Goal: Information Seeking & Learning: Learn about a topic

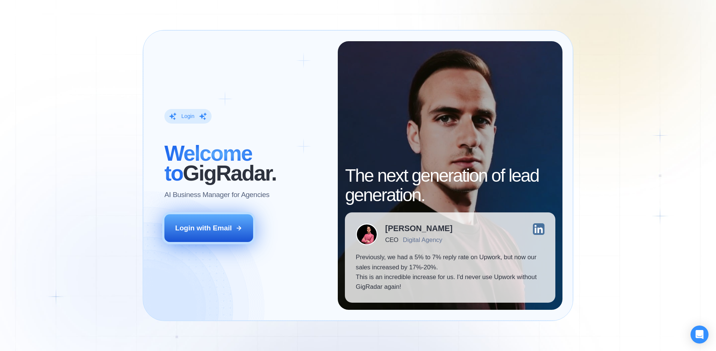
click at [207, 224] on div "Login with Email" at bounding box center [203, 228] width 57 height 10
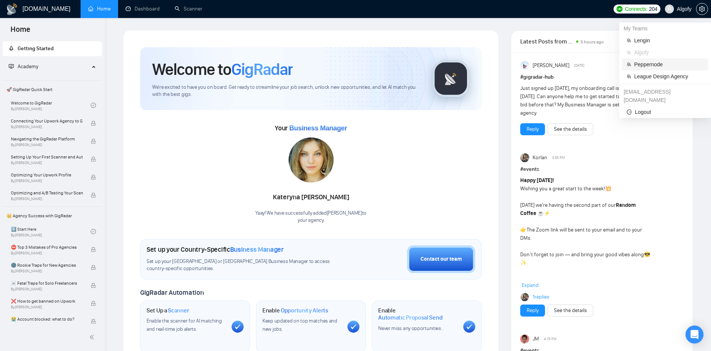
click at [659, 63] on span "Peppernode" at bounding box center [668, 64] width 69 height 8
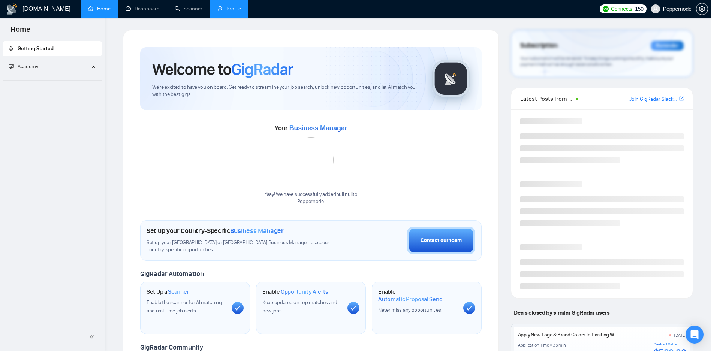
click at [228, 12] on link "Profile" at bounding box center [229, 9] width 24 height 6
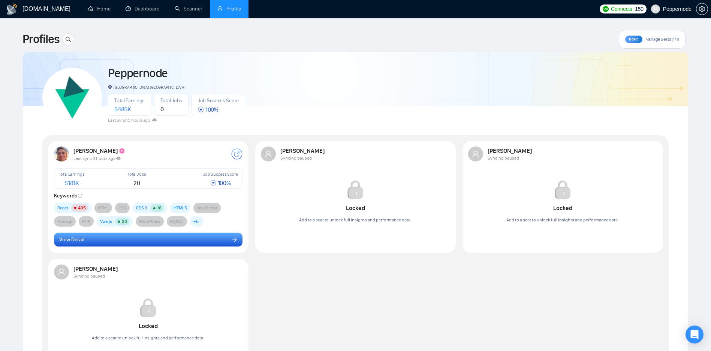
click at [148, 240] on button "View Detail" at bounding box center [148, 240] width 189 height 14
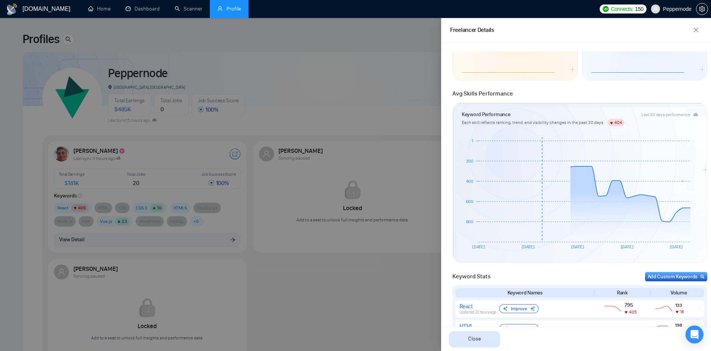
scroll to position [111, 0]
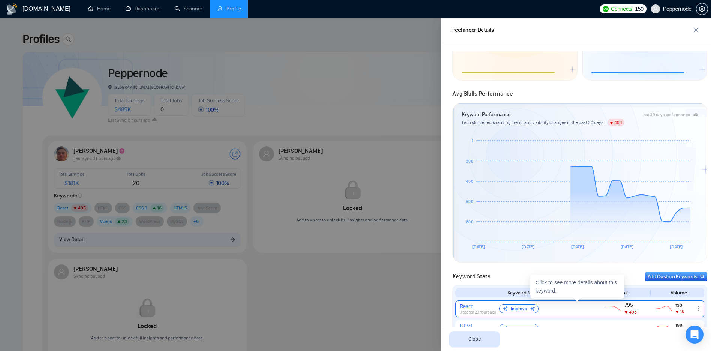
click at [478, 308] on div "React" at bounding box center [477, 306] width 37 height 7
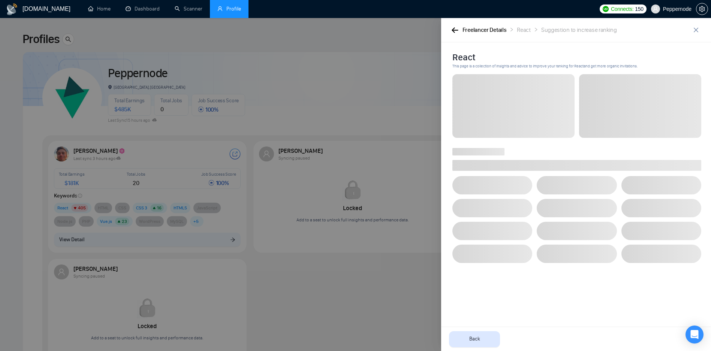
scroll to position [0, 0]
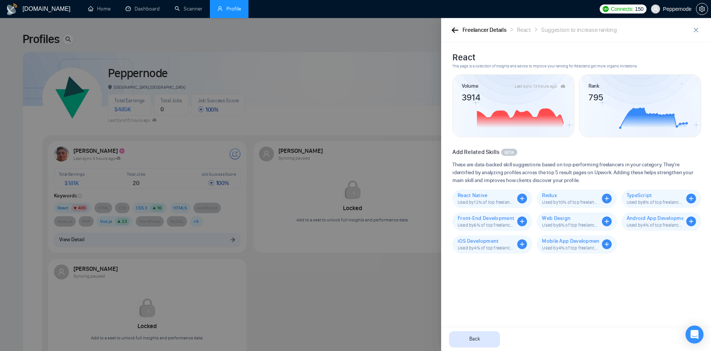
click at [453, 31] on icon "button" at bounding box center [454, 29] width 6 height 5
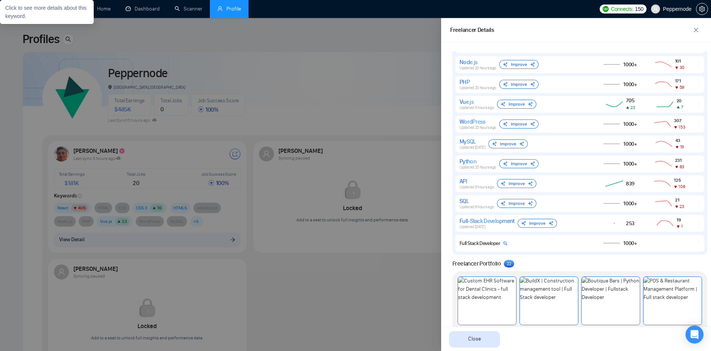
scroll to position [471, 0]
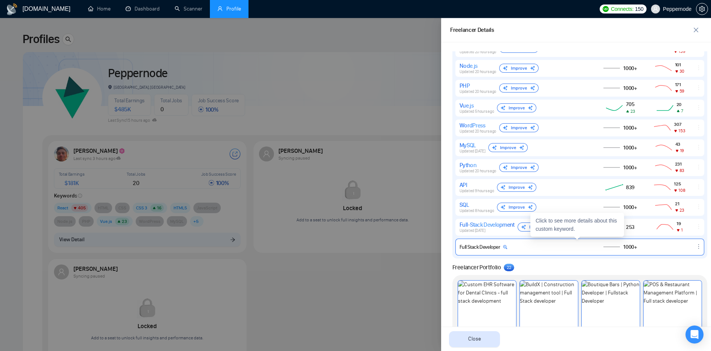
click at [480, 239] on div "Full Stack Developer 1000+" at bounding box center [579, 247] width 249 height 17
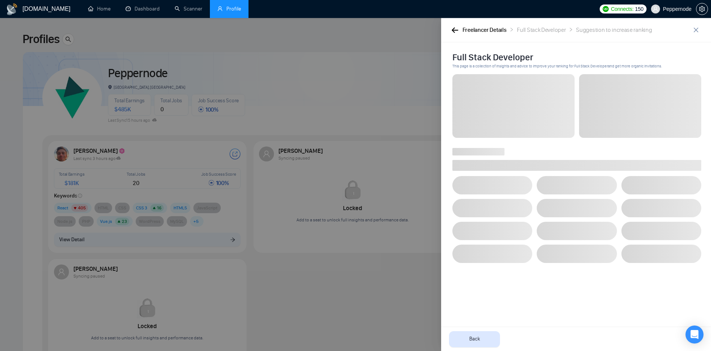
scroll to position [0, 0]
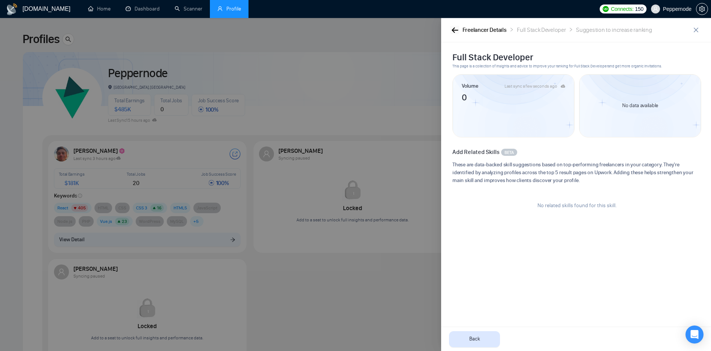
click at [453, 33] on button "button" at bounding box center [454, 30] width 9 height 8
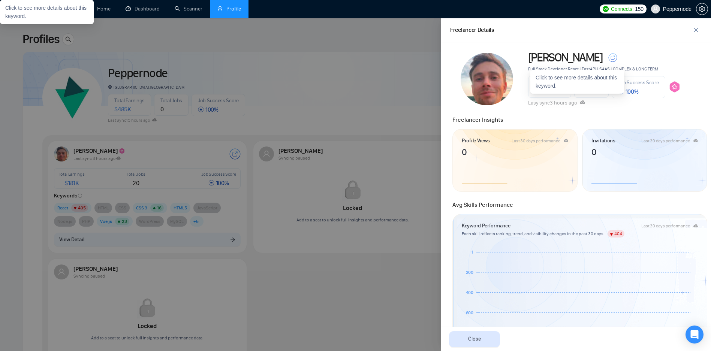
scroll to position [333, 0]
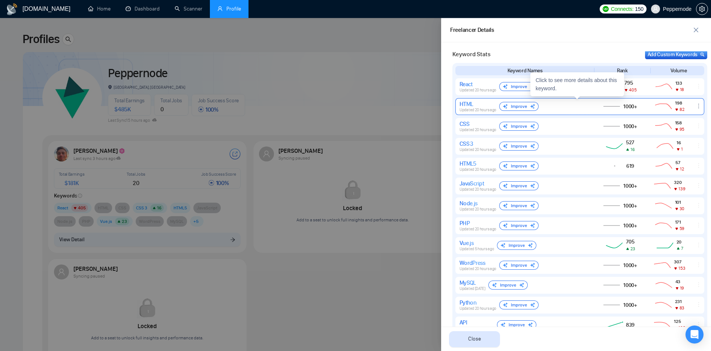
click at [481, 113] on div "HTML Updated 20 hours ago Improve 1000+ 198 82" at bounding box center [579, 106] width 249 height 17
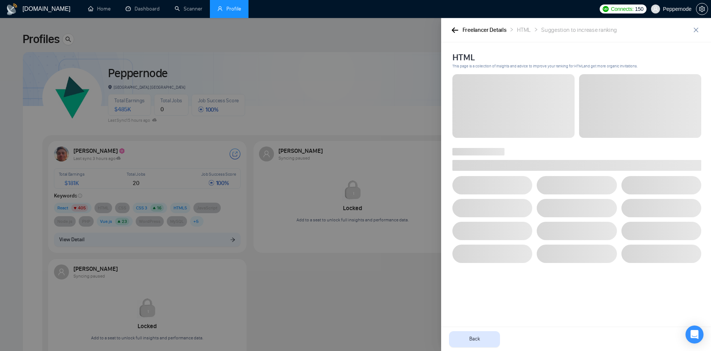
scroll to position [0, 0]
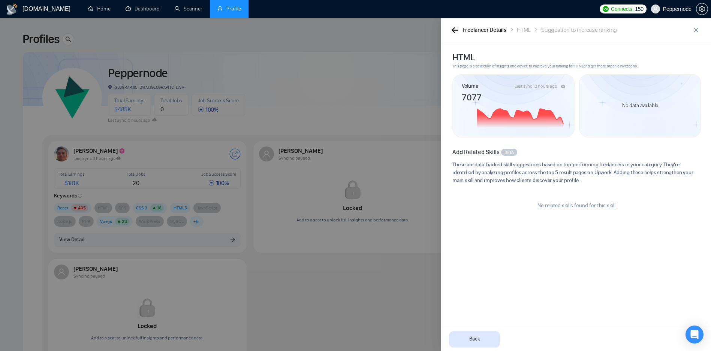
click at [456, 30] on icon "button" at bounding box center [454, 29] width 6 height 5
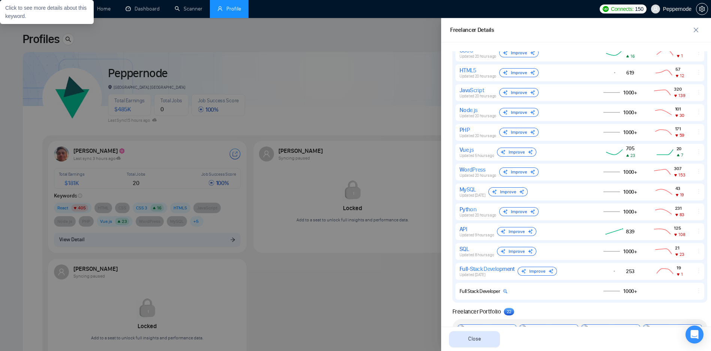
scroll to position [444, 0]
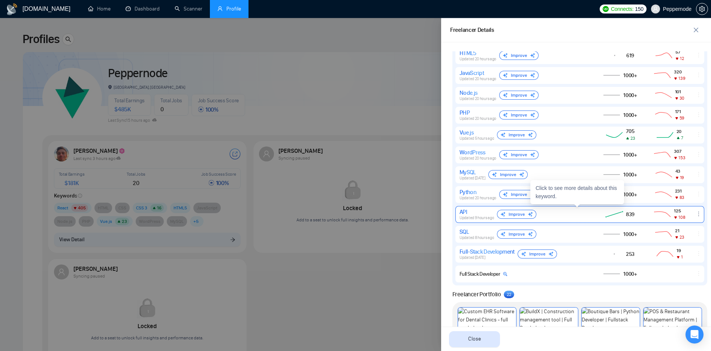
click at [478, 212] on div "API" at bounding box center [476, 211] width 34 height 7
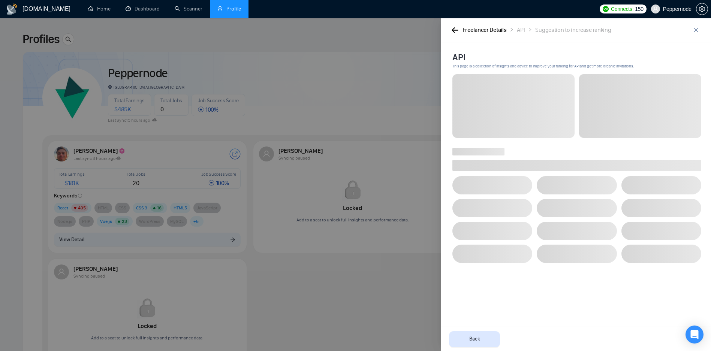
scroll to position [0, 0]
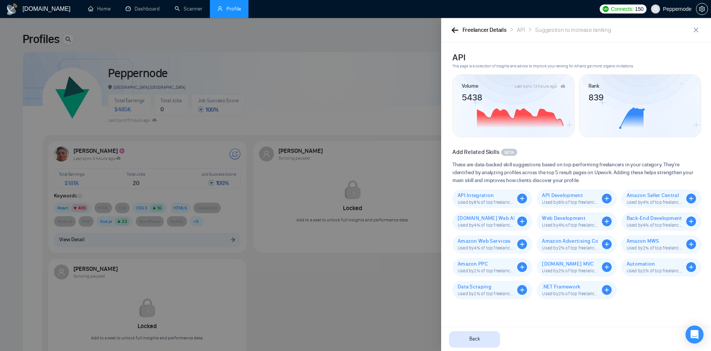
click at [456, 27] on icon "button" at bounding box center [454, 30] width 7 height 6
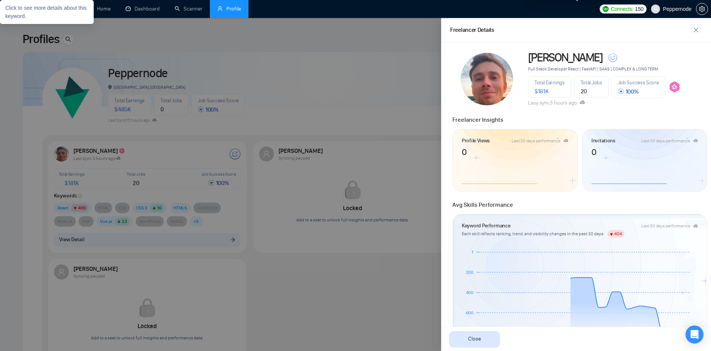
scroll to position [413, 0]
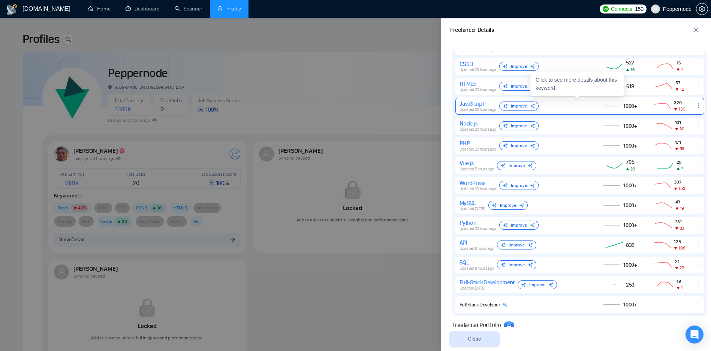
click at [478, 106] on div "JavaScript" at bounding box center [477, 103] width 37 height 7
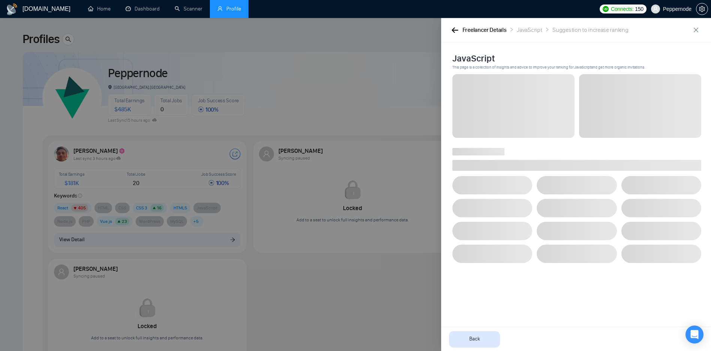
scroll to position [0, 0]
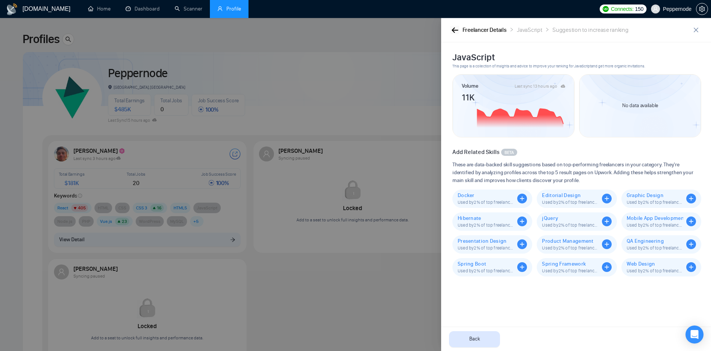
click at [457, 31] on div "Freelancer Details JavaScript Suggestion to increase ranking" at bounding box center [570, 29] width 240 height 9
click at [457, 31] on icon "button" at bounding box center [454, 30] width 7 height 6
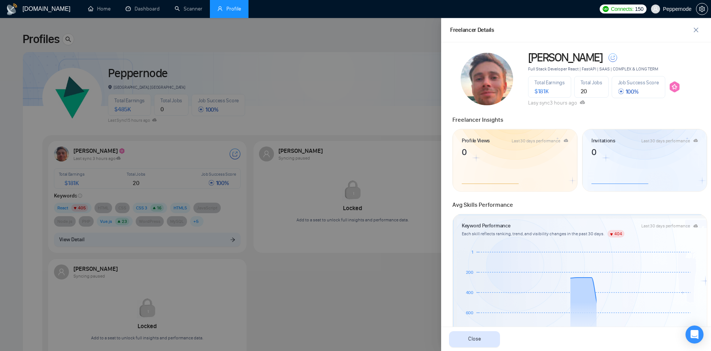
scroll to position [303, 0]
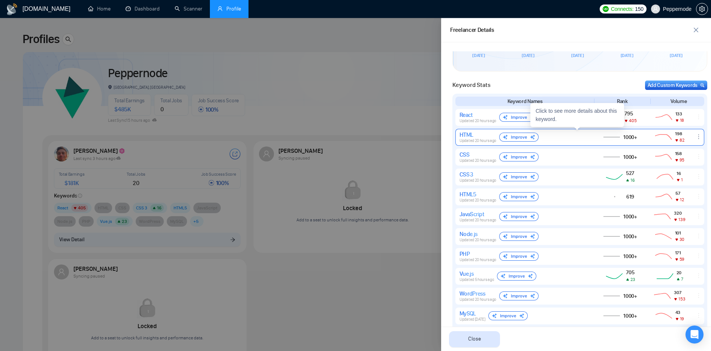
click at [483, 133] on div "HTML" at bounding box center [477, 134] width 37 height 7
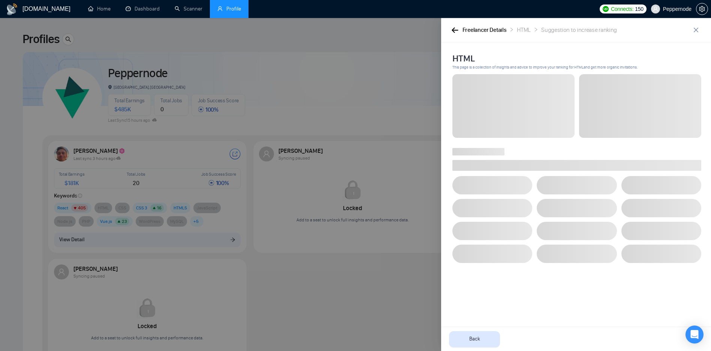
scroll to position [0, 0]
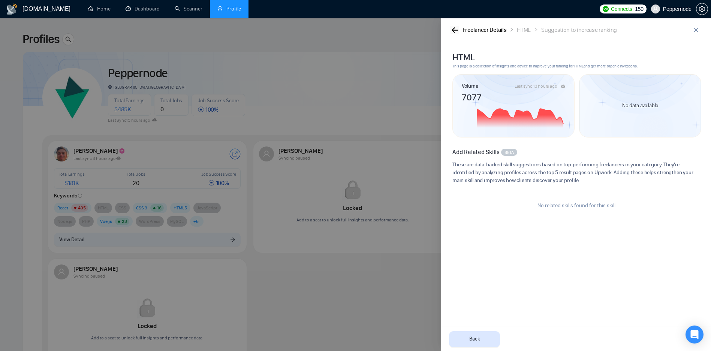
click at [456, 30] on icon "button" at bounding box center [454, 29] width 6 height 5
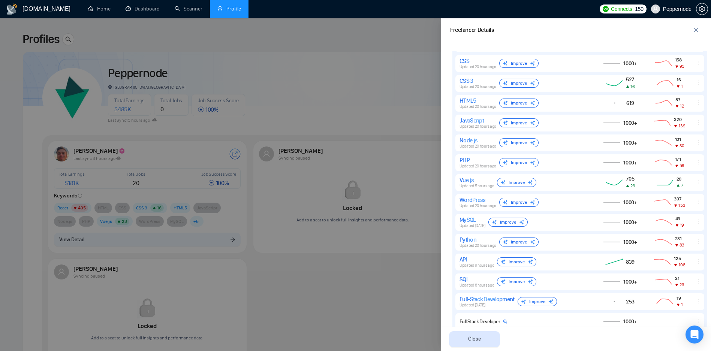
scroll to position [399, 0]
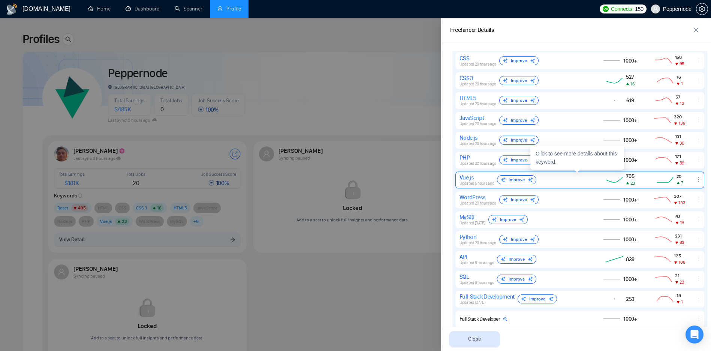
click at [476, 178] on div "Vue.js" at bounding box center [476, 177] width 34 height 7
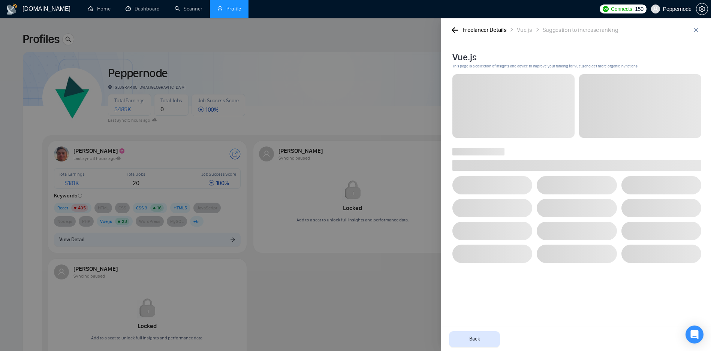
scroll to position [0, 0]
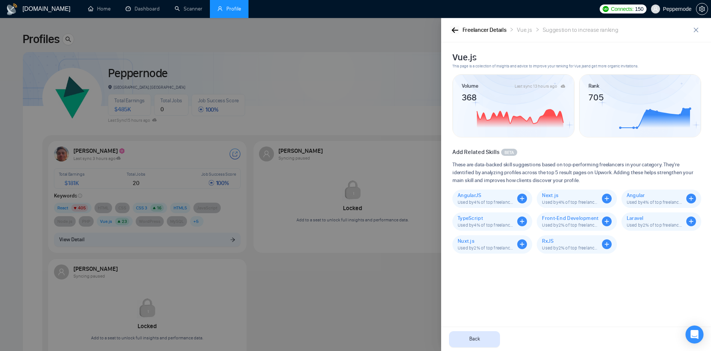
click at [453, 29] on icon "button" at bounding box center [454, 29] width 6 height 5
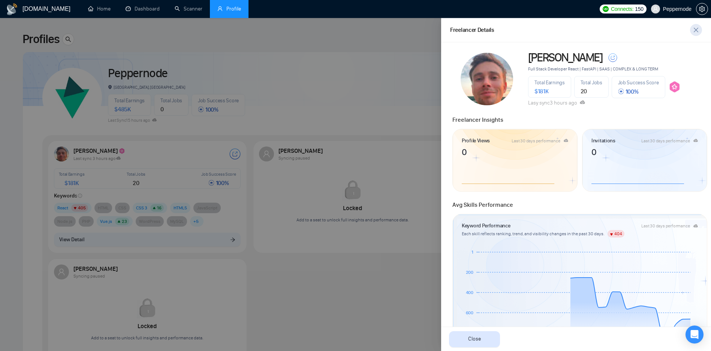
click at [696, 30] on icon "close" at bounding box center [695, 30] width 4 height 4
